Goal: Task Accomplishment & Management: Use online tool/utility

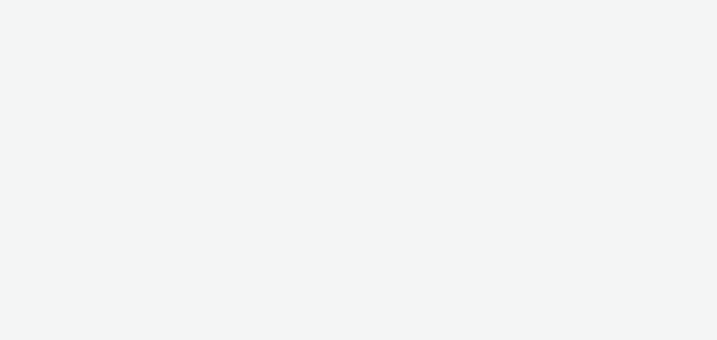
select select "79162ed7-0017-4339-93b0-3399b708648f"
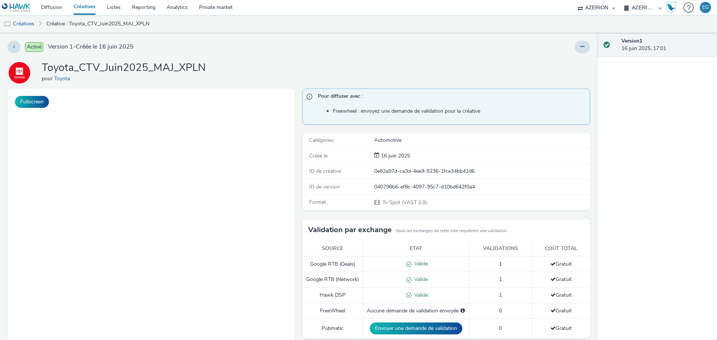
scroll to position [139, 0]
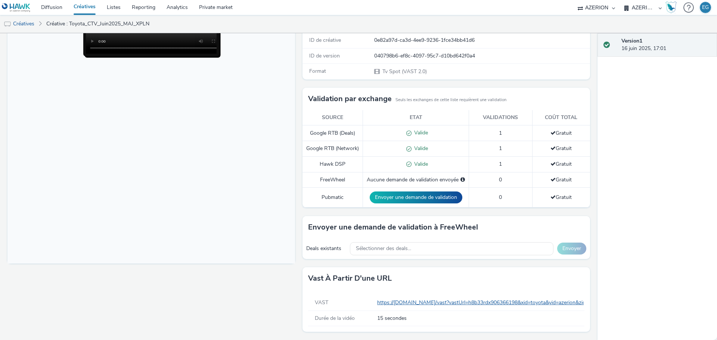
click at [210, 78] on body at bounding box center [151, 111] width 288 height 306
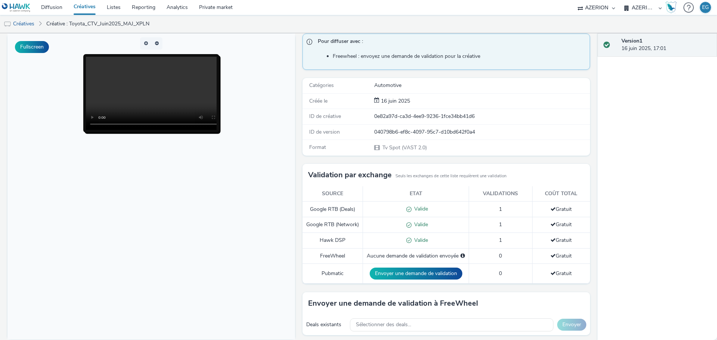
scroll to position [0, 0]
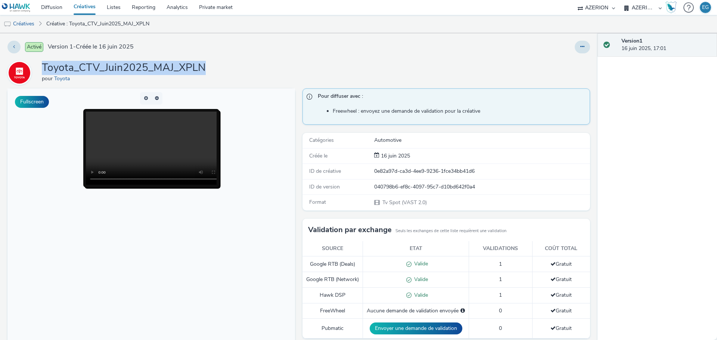
drag, startPoint x: 222, startPoint y: 69, endPoint x: 42, endPoint y: 59, distance: 180.4
click at [42, 59] on div "Activé Version 1 - Créée le 16 juin 2025 Toyota_CTV_Juin2025_MAJ_XPLN pour Toyo…" at bounding box center [299, 186] width 598 height 307
click at [49, 62] on h1 "Toyota_CTV_Juin2025_MAJ_XPLN" at bounding box center [124, 68] width 164 height 14
drag, startPoint x: 43, startPoint y: 64, endPoint x: 201, endPoint y: 65, distance: 158.0
click at [195, 65] on h1 "Toyota_CTV_Juin2025_MAJ_XPLN" at bounding box center [124, 68] width 164 height 14
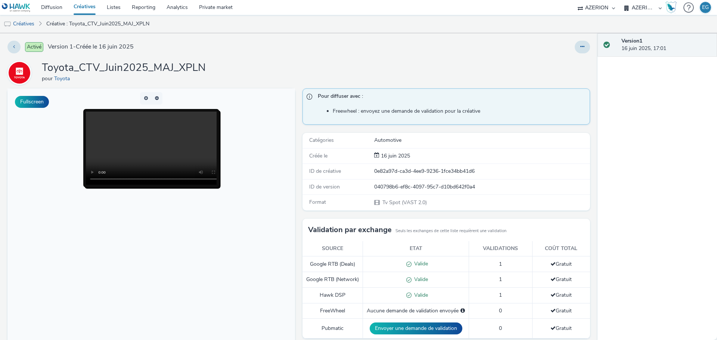
click at [201, 65] on h1 "Toyota_CTV_Juin2025_MAJ_XPLN" at bounding box center [124, 68] width 164 height 14
click at [86, 5] on link "Créatives" at bounding box center [84, 7] width 33 height 15
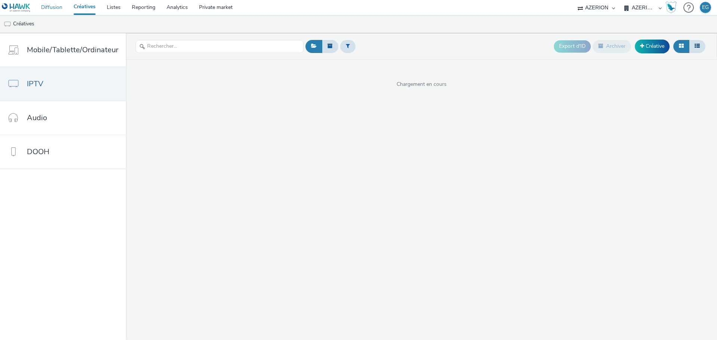
click at [53, 5] on link "Diffusion" at bounding box center [51, 7] width 32 height 15
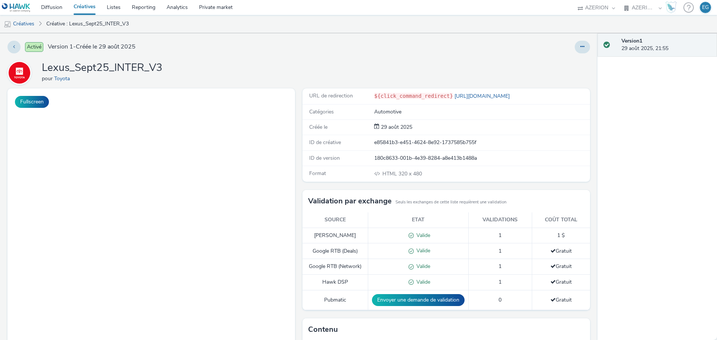
select select "79162ed7-0017-4339-93b0-3399b708648f"
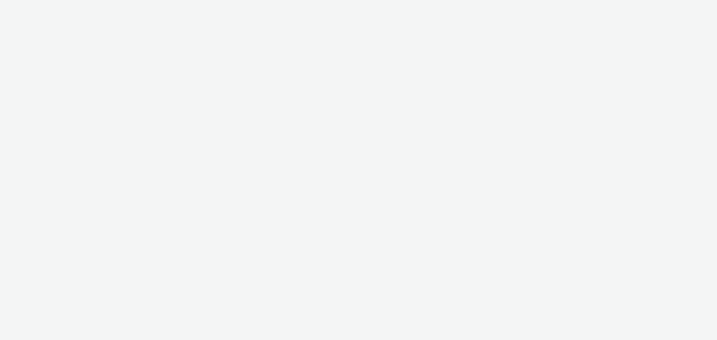
select select "79162ed7-0017-4339-93b0-3399b708648f"
